Goal: Communication & Community: Answer question/provide support

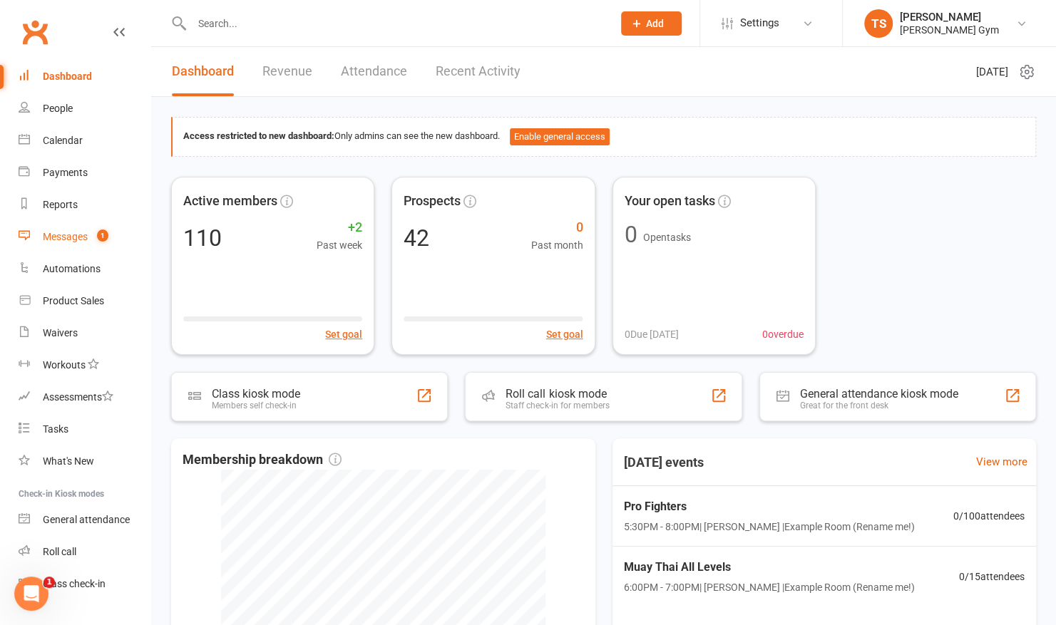
click at [71, 230] on link "Messages 1" at bounding box center [85, 237] width 132 height 32
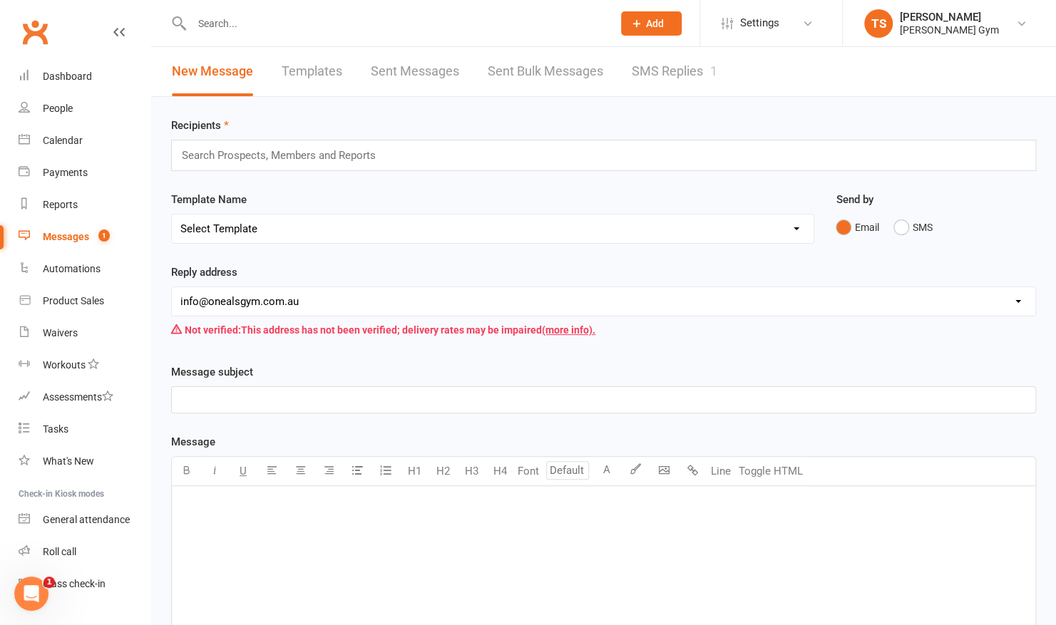
click at [635, 80] on link "SMS Replies 1" at bounding box center [675, 71] width 86 height 49
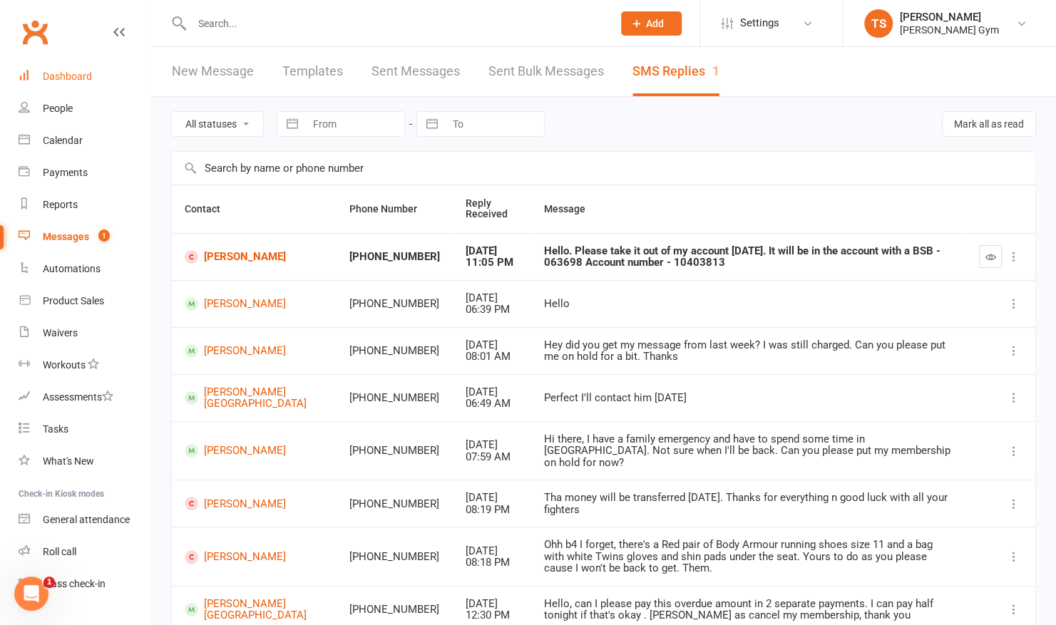
click at [80, 82] on div "Dashboard" at bounding box center [67, 76] width 49 height 11
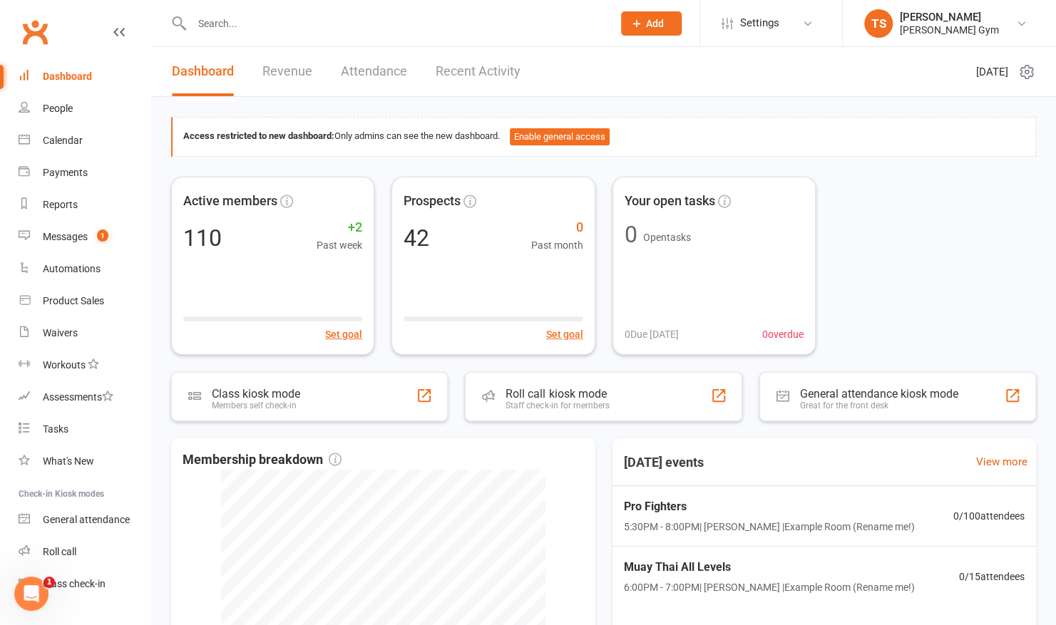
click at [80, 82] on div "Dashboard" at bounding box center [67, 76] width 49 height 11
click at [19, 61] on link "Dashboard" at bounding box center [85, 77] width 132 height 32
